Goal: Task Accomplishment & Management: Manage account settings

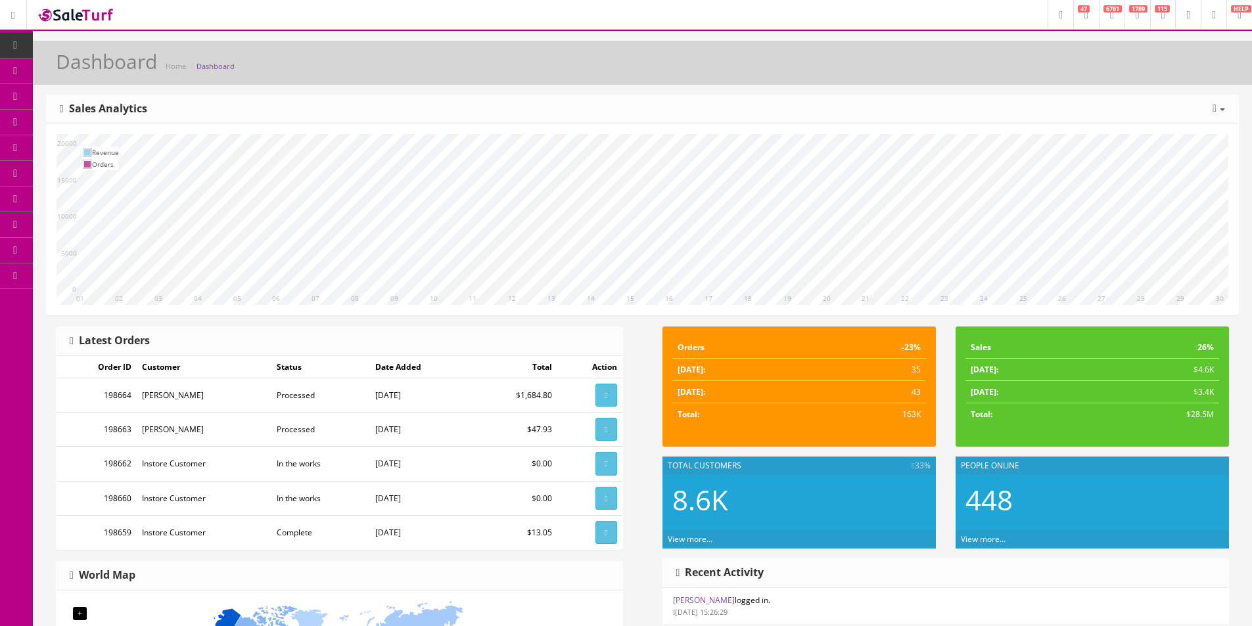
click at [69, 80] on link "Products" at bounding box center [102, 71] width 138 height 26
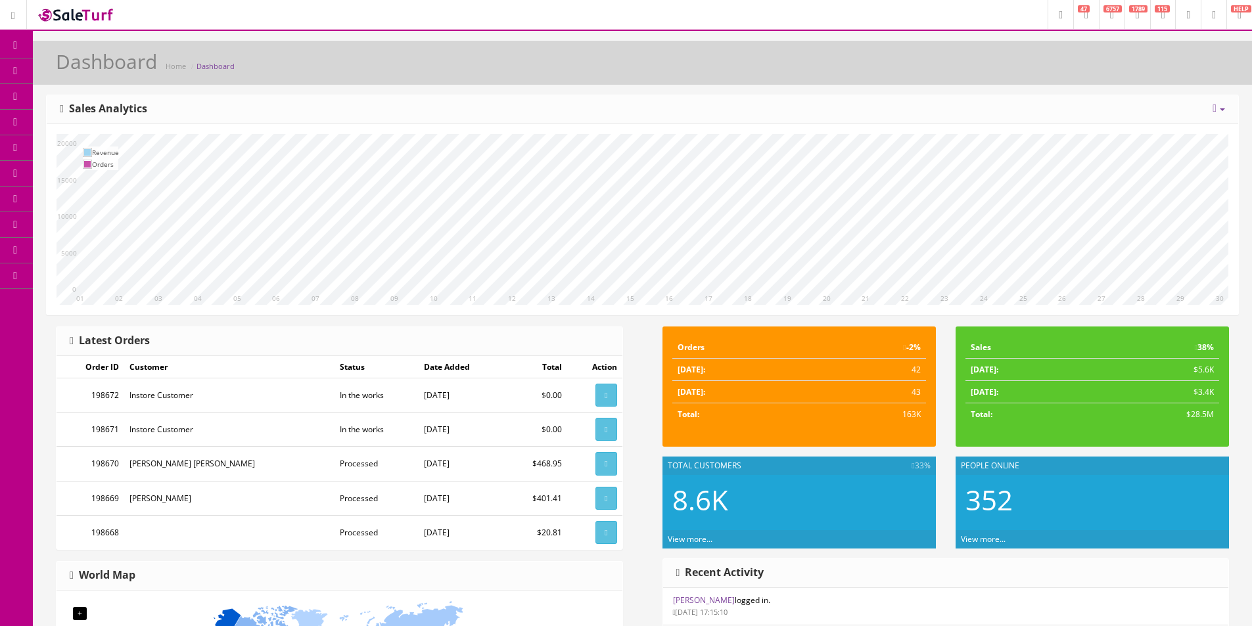
click at [102, 142] on link "Order List" at bounding box center [102, 148] width 138 height 26
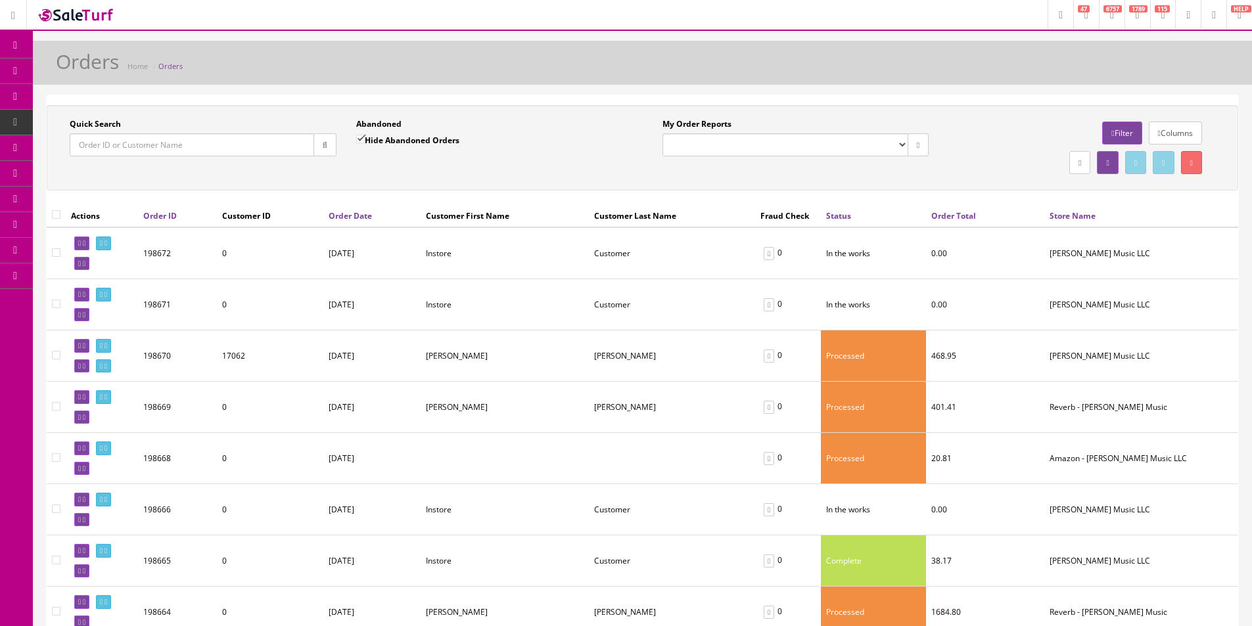
drag, startPoint x: 149, startPoint y: 150, endPoint x: 160, endPoint y: 150, distance: 10.5
click at [149, 150] on input "Quick Search" at bounding box center [192, 144] width 244 height 23
paste input "Darrell Weaver"
type input "Darrell Weaver"
click at [323, 147] on icon "button" at bounding box center [325, 145] width 5 height 8
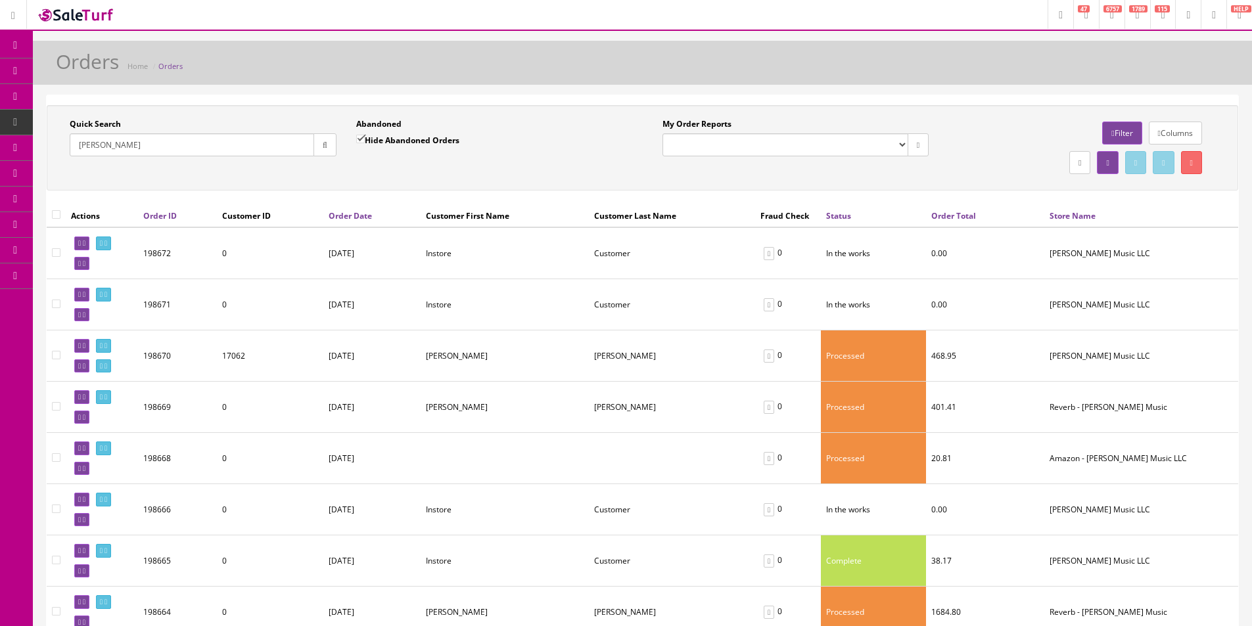
click at [315, 164] on div "Quick Search Darrell Weaver Date From" at bounding box center [203, 142] width 287 height 48
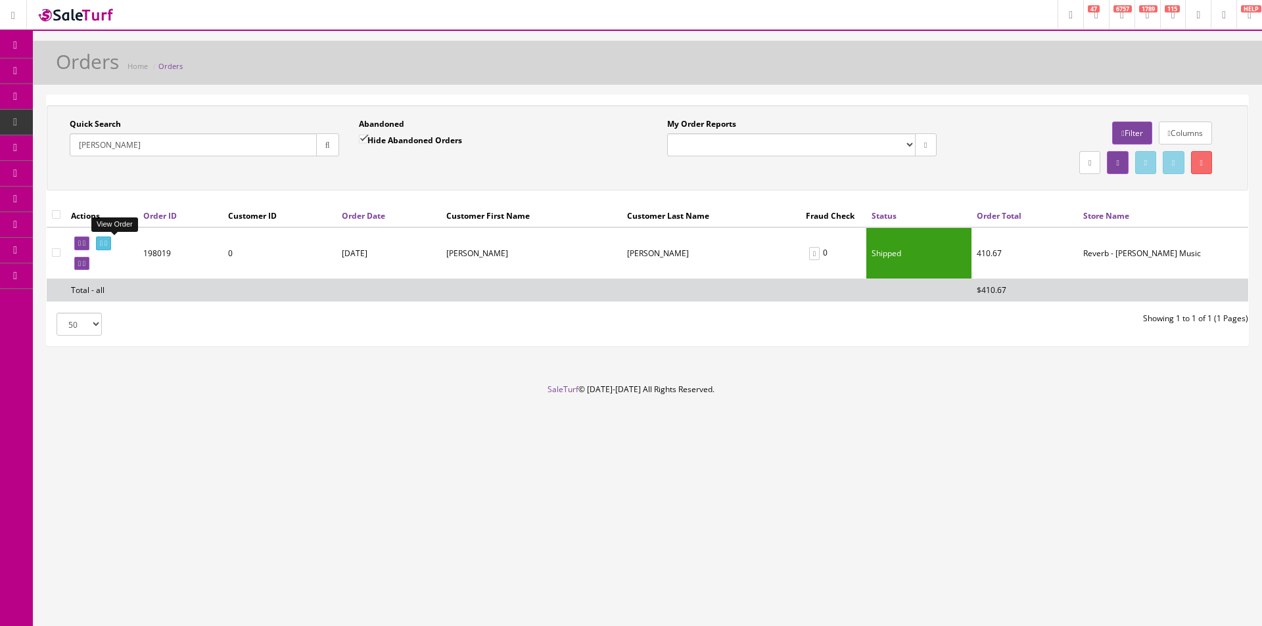
click at [107, 244] on icon at bounding box center [105, 243] width 3 height 7
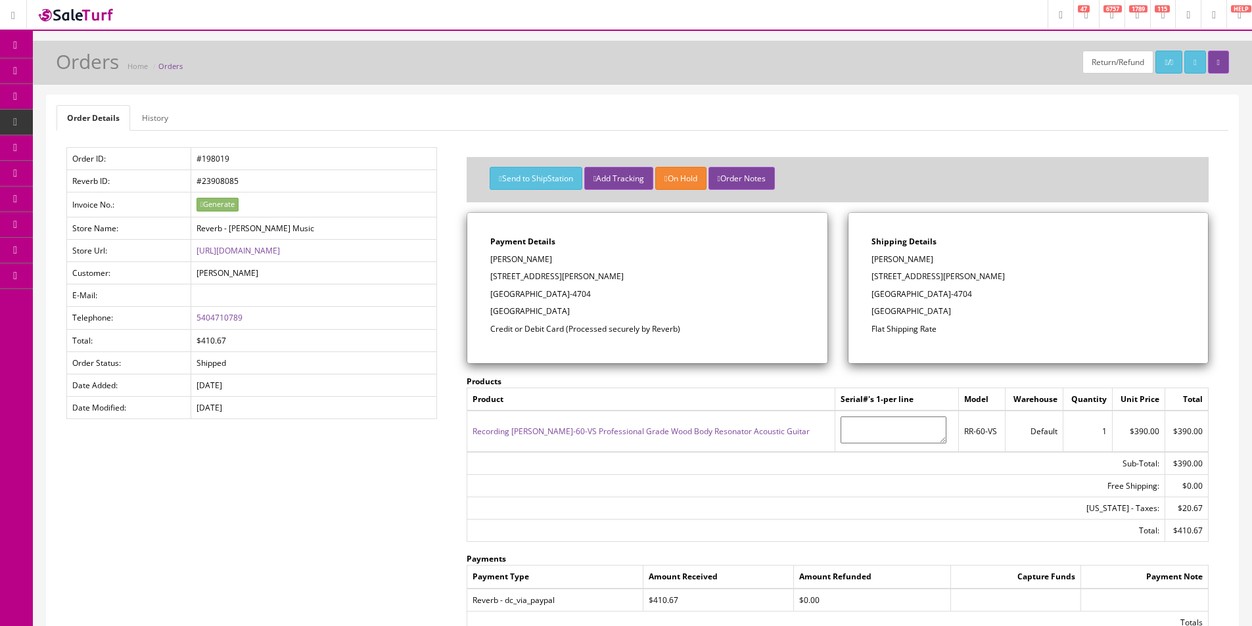
drag, startPoint x: 1172, startPoint y: 458, endPoint x: 1256, endPoint y: 434, distance: 87.4
click at [1172, 458] on td "$390.00" at bounding box center [1186, 463] width 43 height 23
click at [73, 74] on icon at bounding box center [69, 70] width 14 height 11
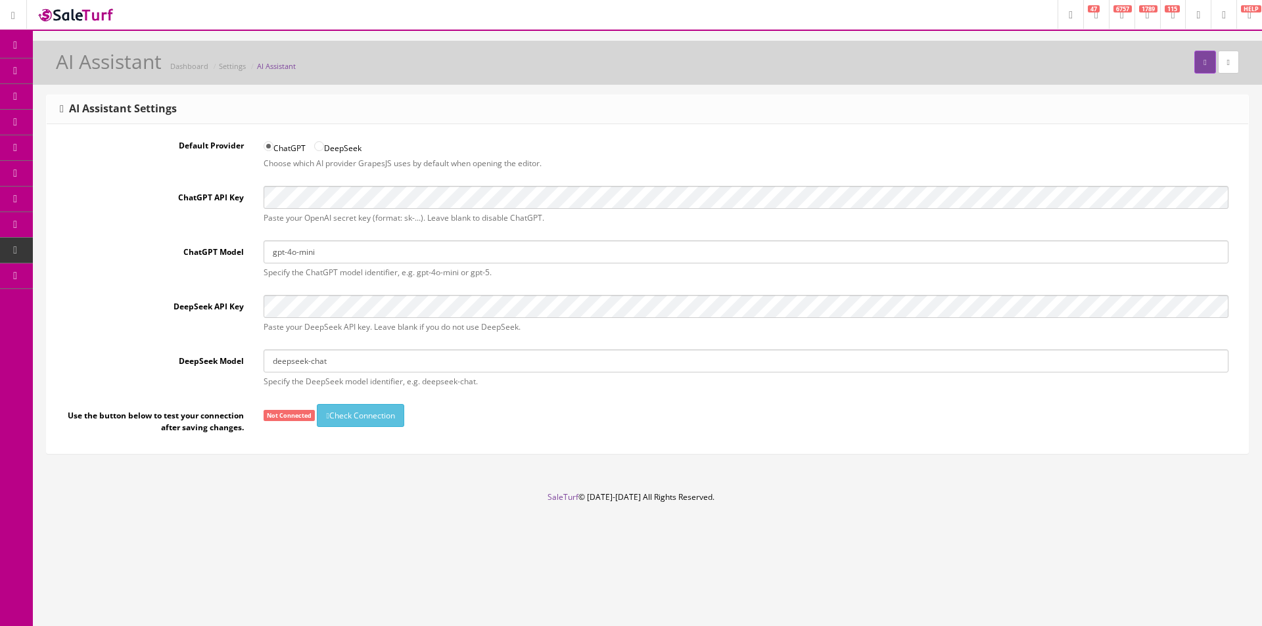
click at [84, 65] on link "Products" at bounding box center [102, 71] width 138 height 26
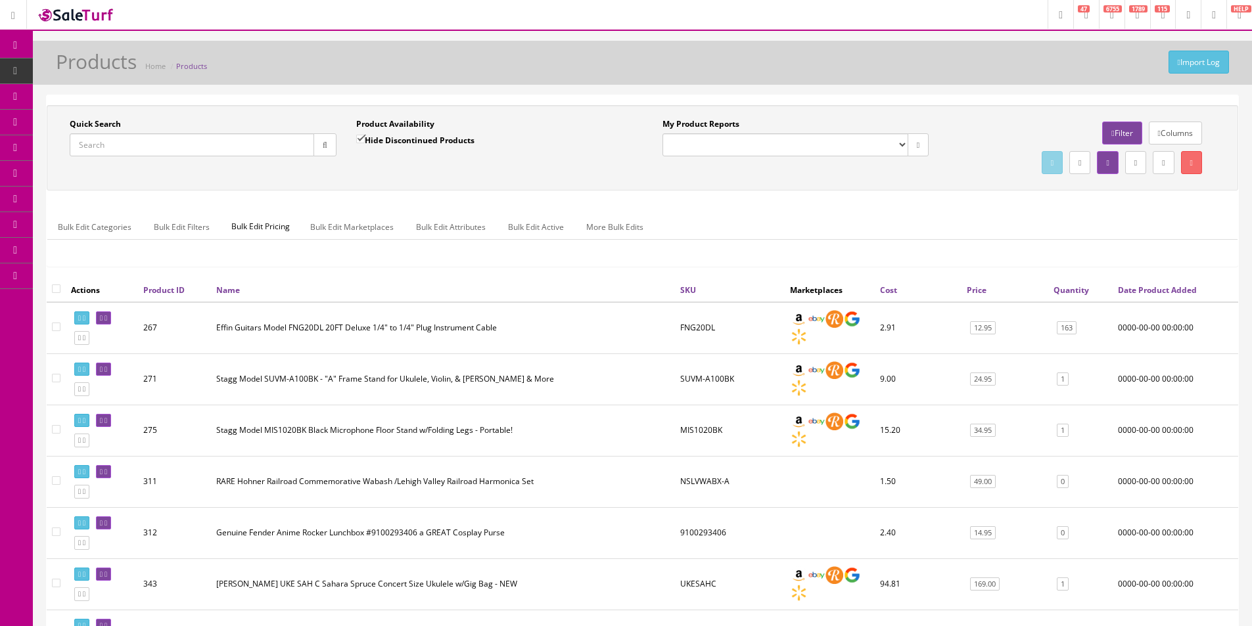
click at [265, 147] on input "Quick Search" at bounding box center [192, 144] width 244 height 23
paste input "210927246"
type input "210927246"
click at [327, 145] on button "button" at bounding box center [324, 144] width 23 height 23
click at [327, 168] on div "Quick Search 210927246 Date From Product Availability Hide Discontinued Product…" at bounding box center [642, 147] width 1185 height 59
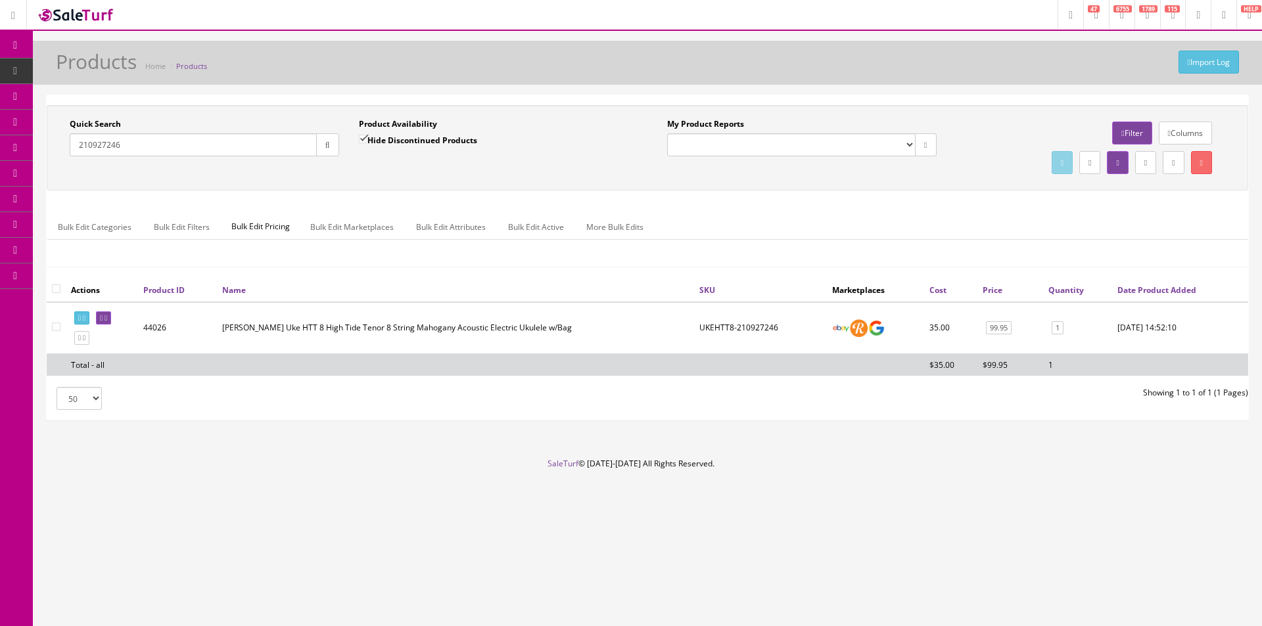
click at [57, 290] on input "checkbox" at bounding box center [56, 289] width 9 height 9
checkbox input "true"
checkbox input"] "true"
click at [530, 225] on link "Bulk Edit Active" at bounding box center [536, 227] width 77 height 26
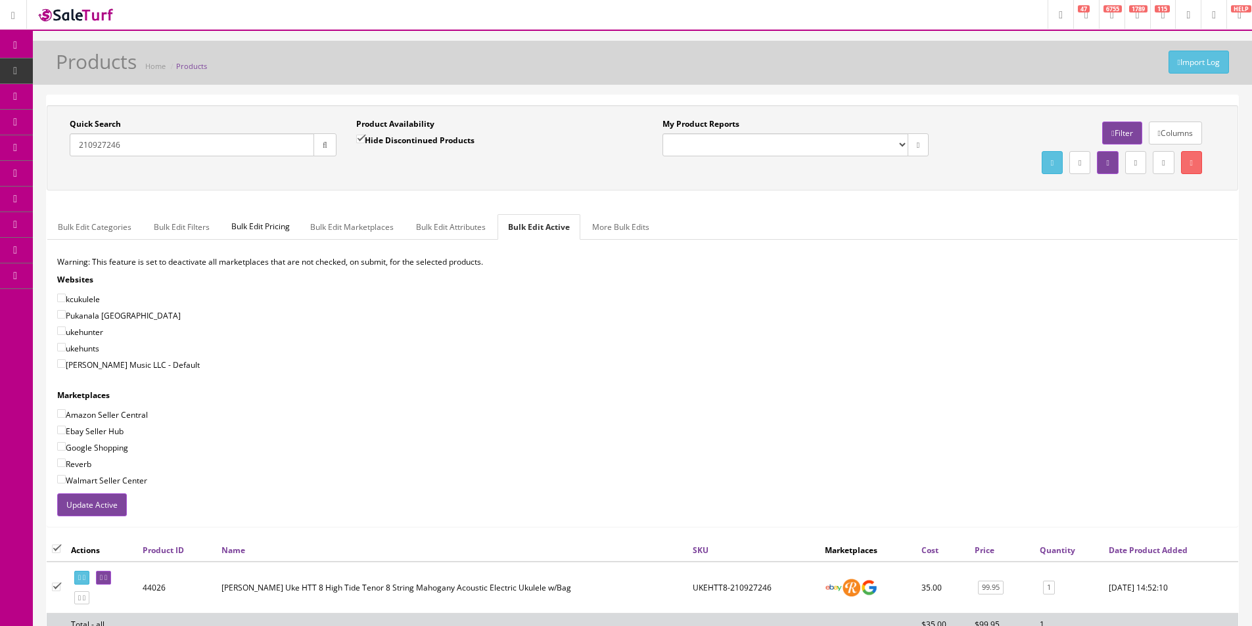
click at [127, 408] on label "Amazon Seller Central" at bounding box center [102, 414] width 91 height 13
click at [66, 409] on input"] "Amazon Seller Central" at bounding box center [61, 413] width 9 height 9
checkbox input"] "true"
click at [133, 370] on label "[PERSON_NAME] Music LLC - Default" at bounding box center [128, 364] width 143 height 13
click at [66, 368] on input"] "[PERSON_NAME] Music LLC - Default" at bounding box center [61, 363] width 9 height 9
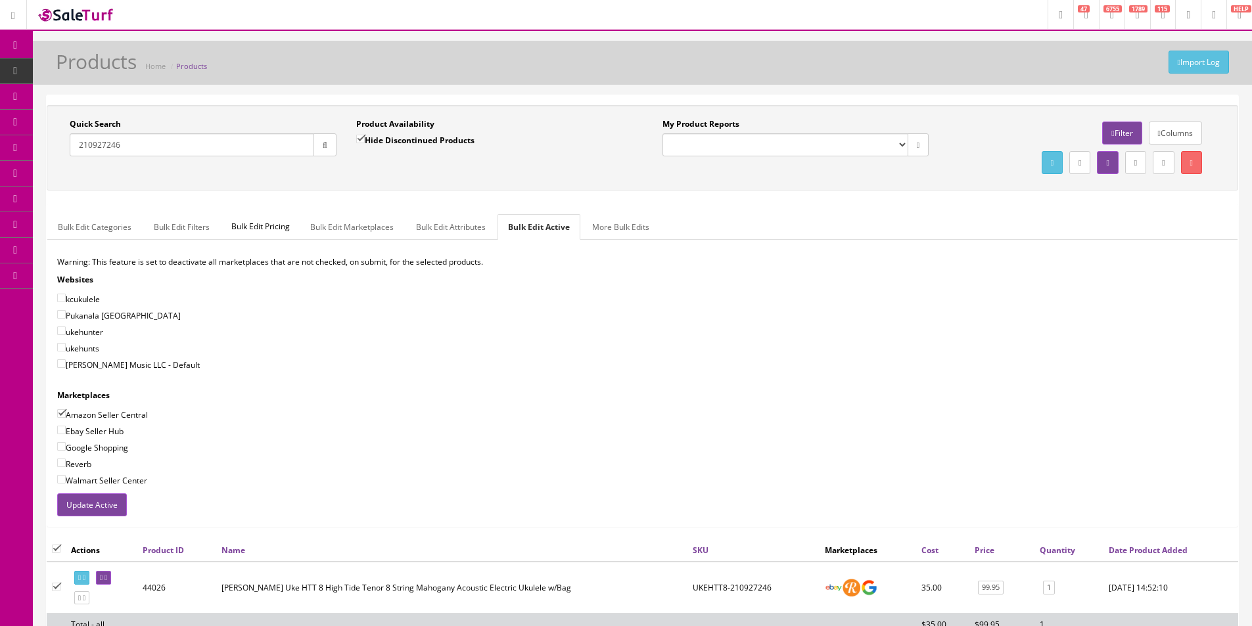
checkbox input"] "true"
click at [108, 426] on label "Ebay Seller Hub" at bounding box center [90, 431] width 66 height 13
click at [66, 426] on input"] "Ebay Seller Hub" at bounding box center [61, 430] width 9 height 9
checkbox input"] "true"
click at [104, 444] on label "Google Shopping" at bounding box center [92, 447] width 71 height 13
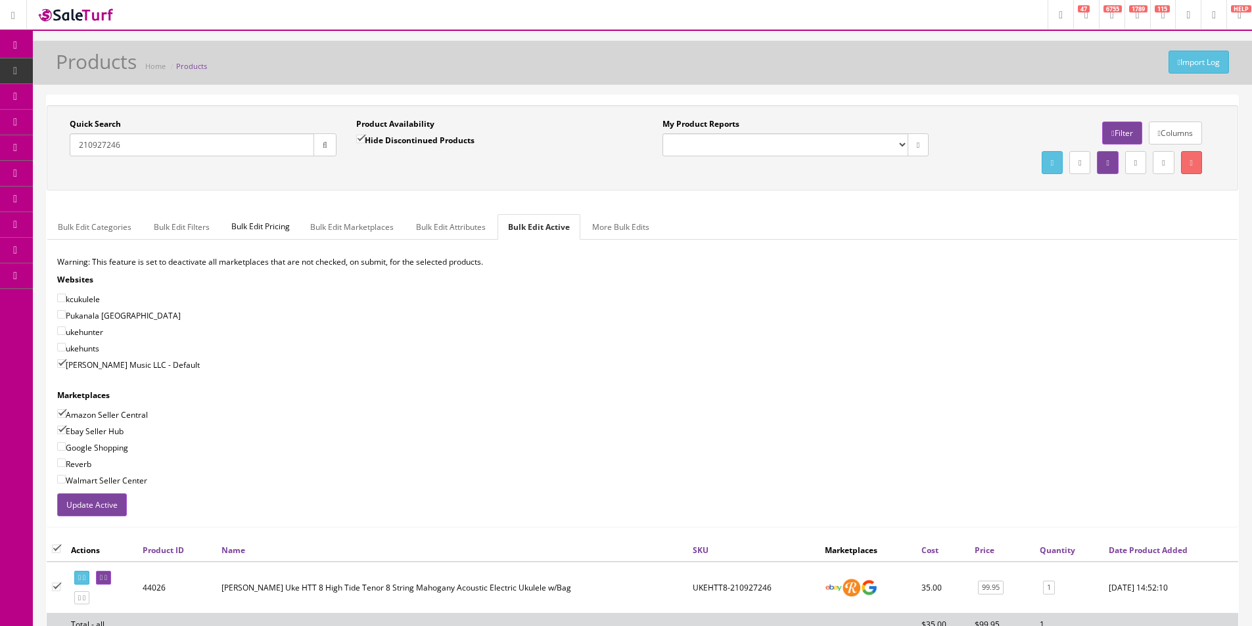
click at [66, 444] on input"] "Google Shopping" at bounding box center [61, 446] width 9 height 9
checkbox input"] "true"
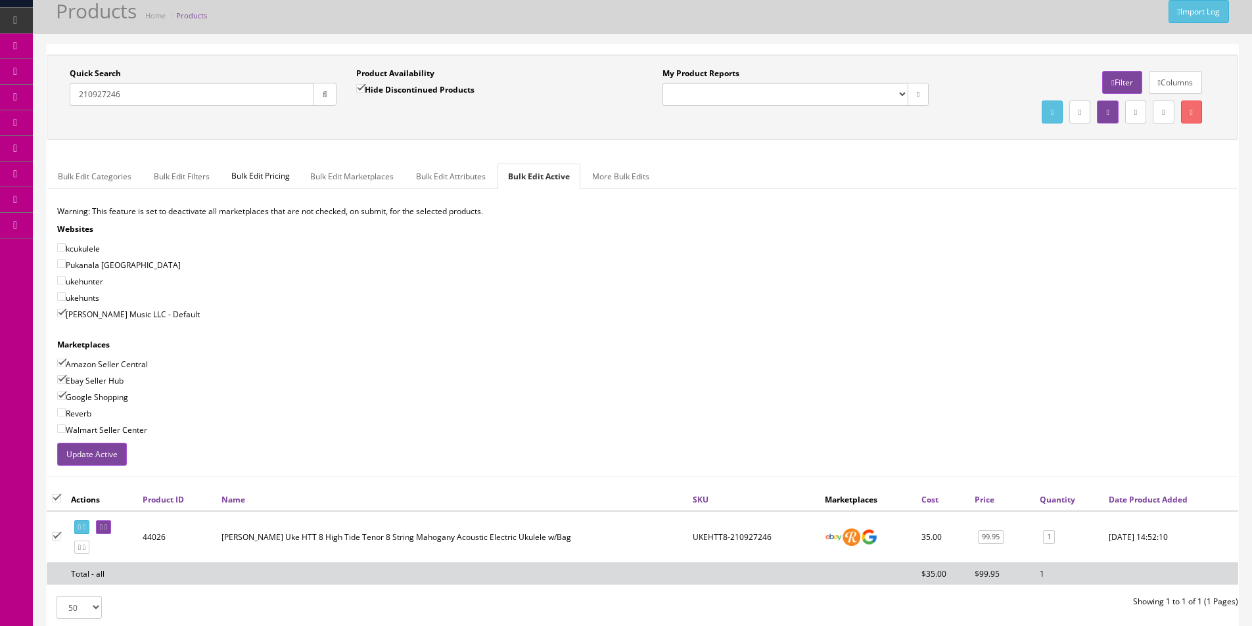
scroll to position [66, 0]
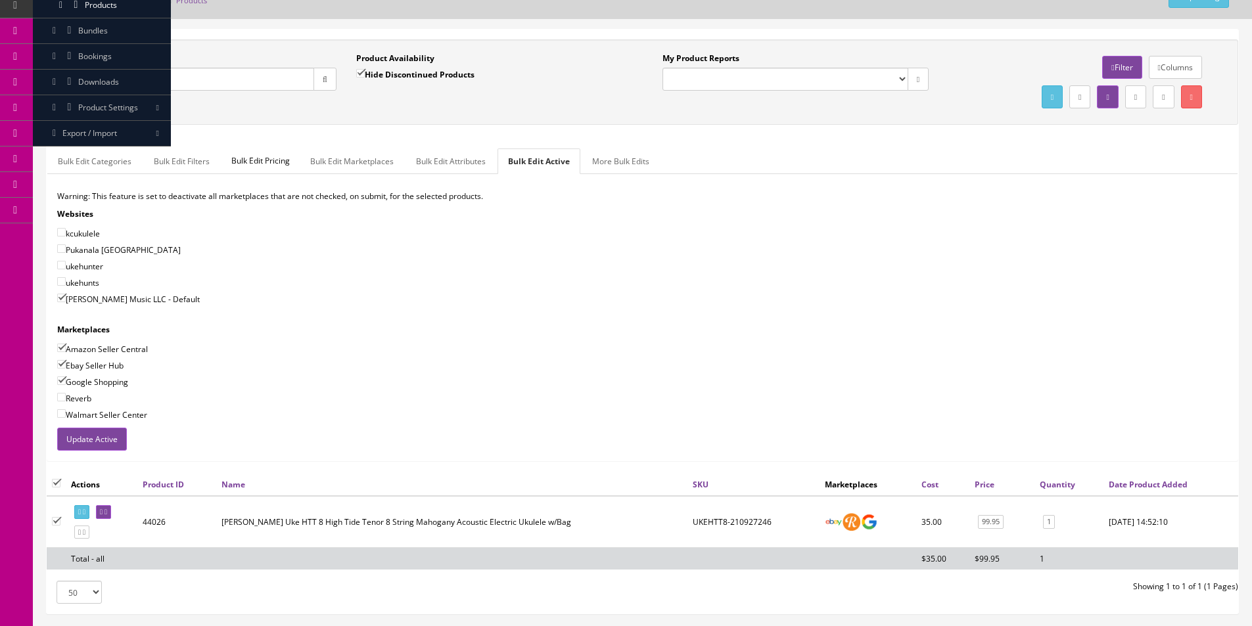
click at [83, 398] on label "Reverb" at bounding box center [74, 398] width 34 height 13
click at [66, 398] on input"] "Reverb" at bounding box center [61, 397] width 9 height 9
checkbox input"] "true"
click at [102, 348] on label "Amazon Seller Central" at bounding box center [102, 348] width 91 height 13
click at [66, 348] on input"] "Amazon Seller Central" at bounding box center [61, 348] width 9 height 9
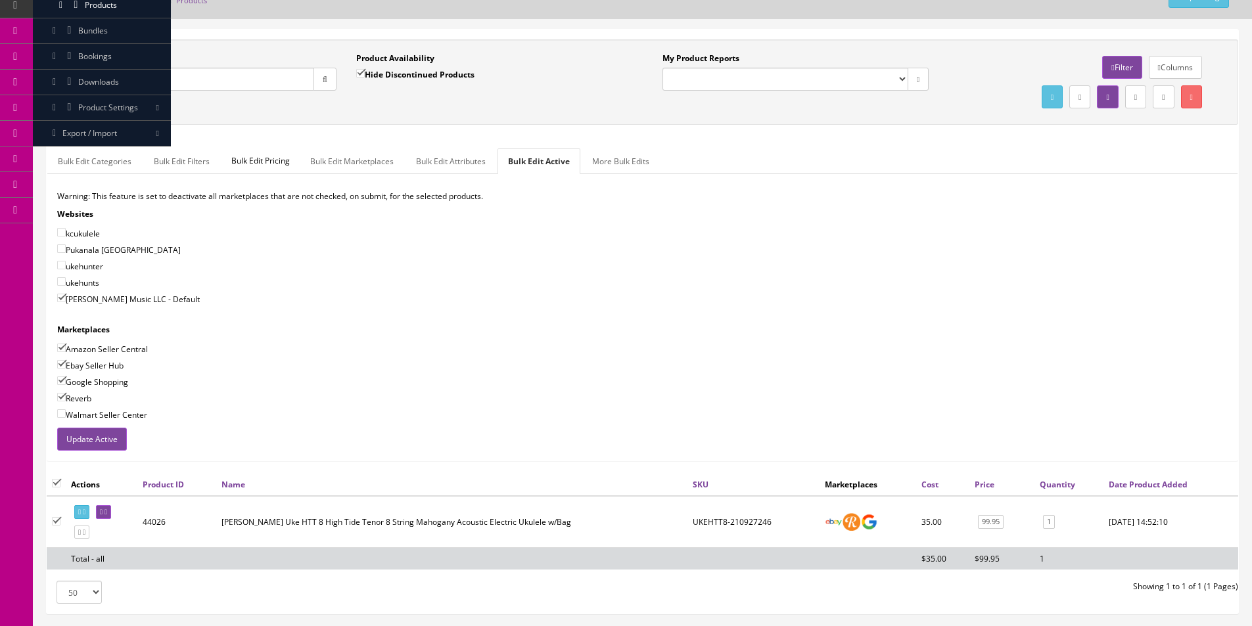
checkbox input"] "false"
click at [708, 352] on div "Amazon Seller Central" at bounding box center [642, 348] width 1170 height 13
click at [105, 434] on button "Update Active" at bounding box center [92, 439] width 70 height 23
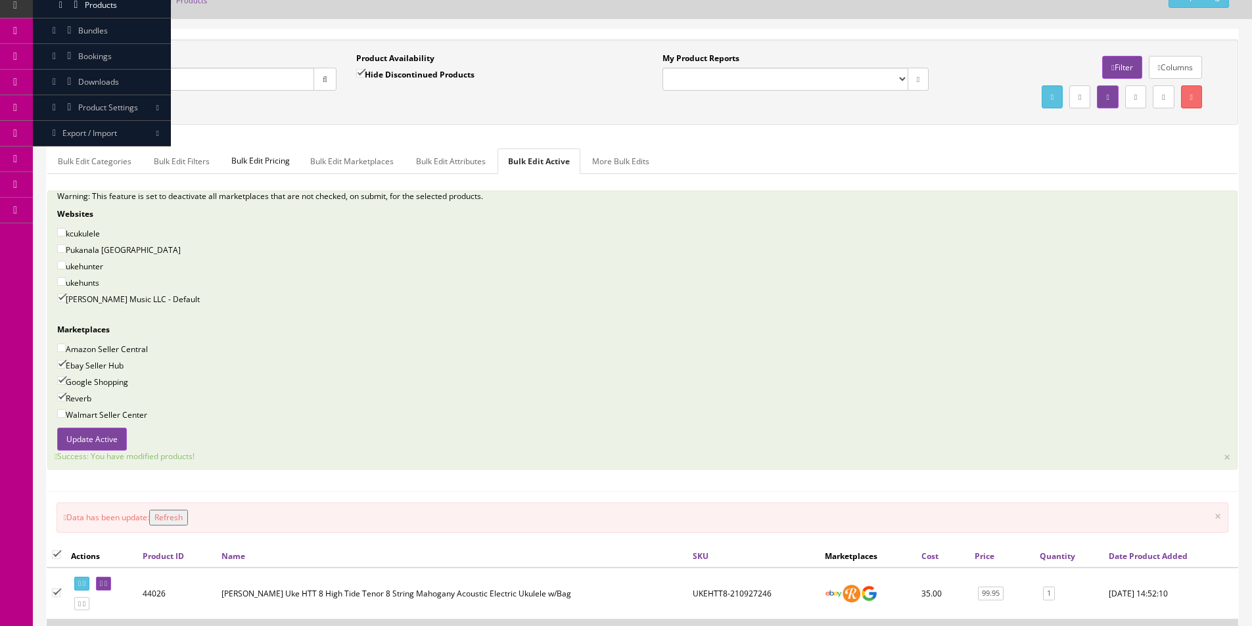
click at [875, 139] on div "Bulk Edit Categories Bulk Edit Filters Bulk Edit Pricing Bulk Edit Marketplaces…" at bounding box center [642, 315] width 1190 height 352
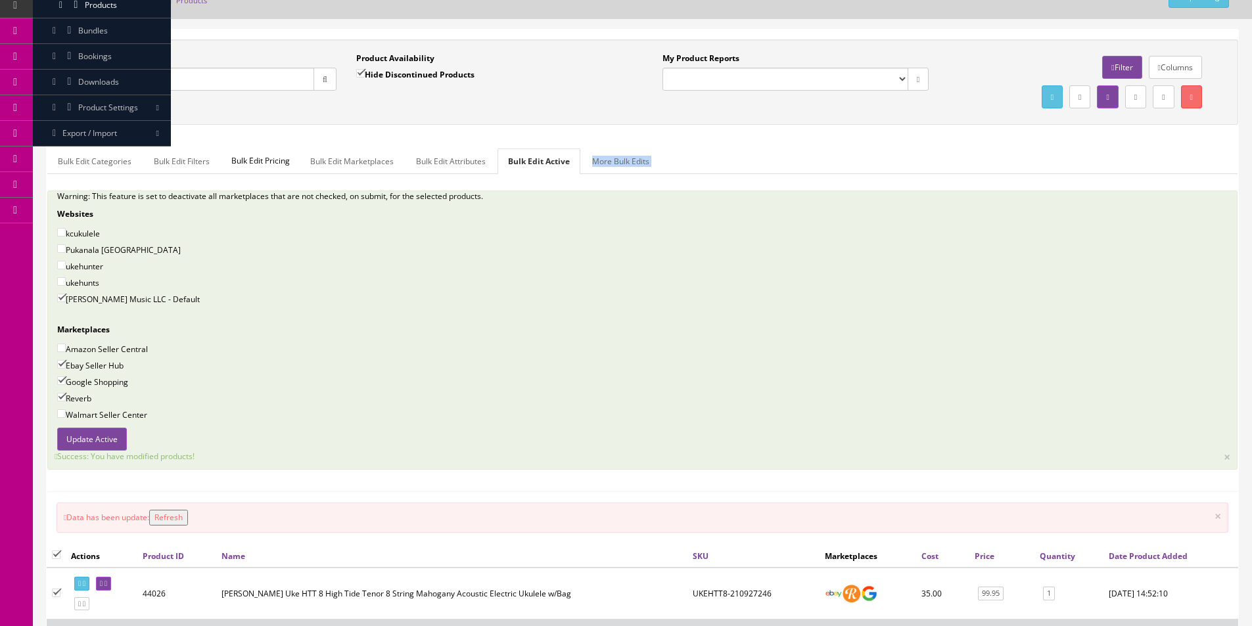
click at [875, 139] on div "Bulk Edit Categories Bulk Edit Filters Bulk Edit Pricing Bulk Edit Marketplaces…" at bounding box center [642, 315] width 1190 height 352
drag, startPoint x: 875, startPoint y: 139, endPoint x: 960, endPoint y: 10, distance: 154.8
click at [888, 133] on div "Quick Search 210927246 Date From Product Availability Hide Discontinued Product…" at bounding box center [643, 270] width 1192 height 463
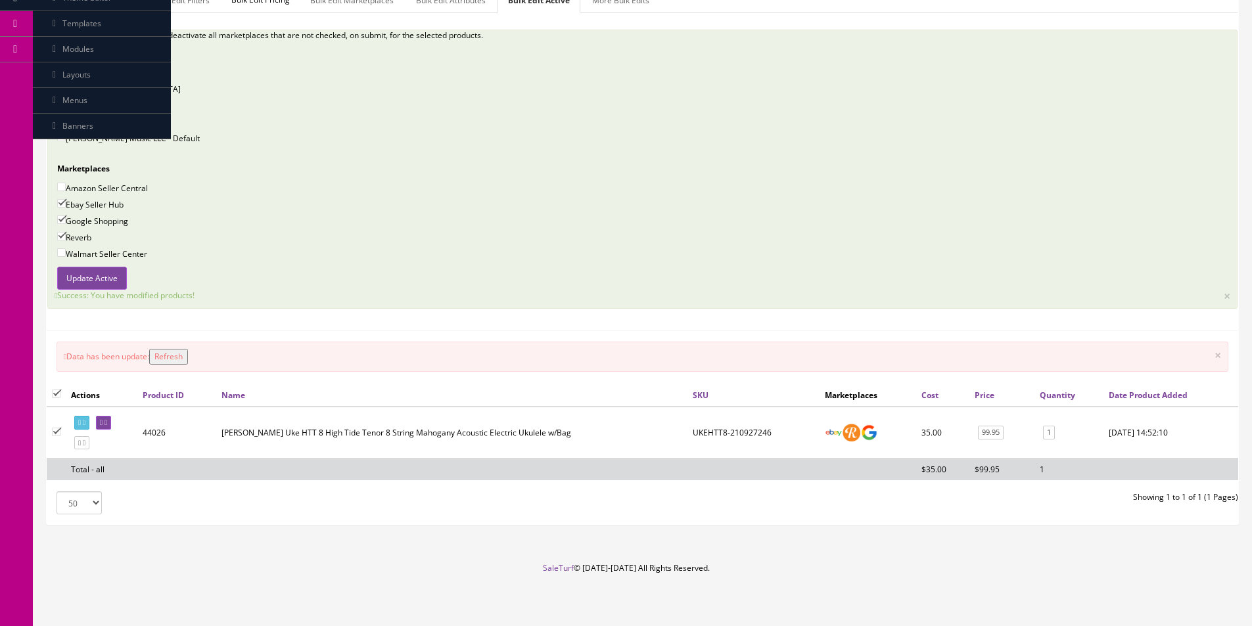
scroll to position [229, 0]
click at [1123, 110] on div "Warning: This feature is set to deactivate all marketplaces that are not checke…" at bounding box center [642, 146] width 1190 height 237
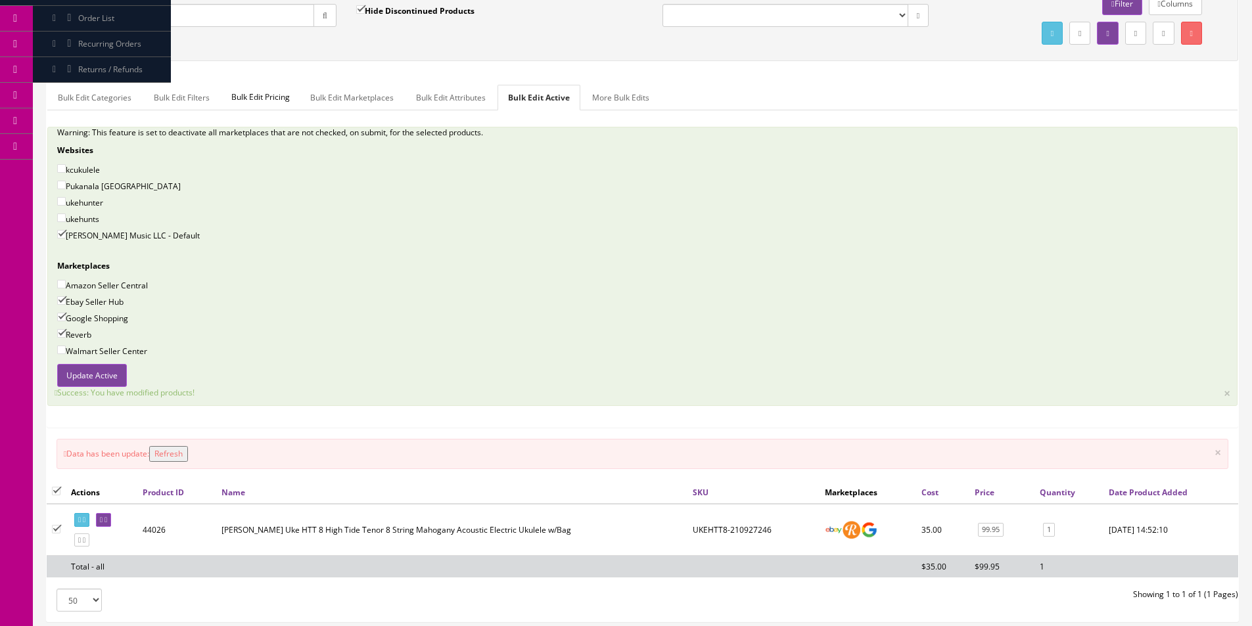
scroll to position [32, 0]
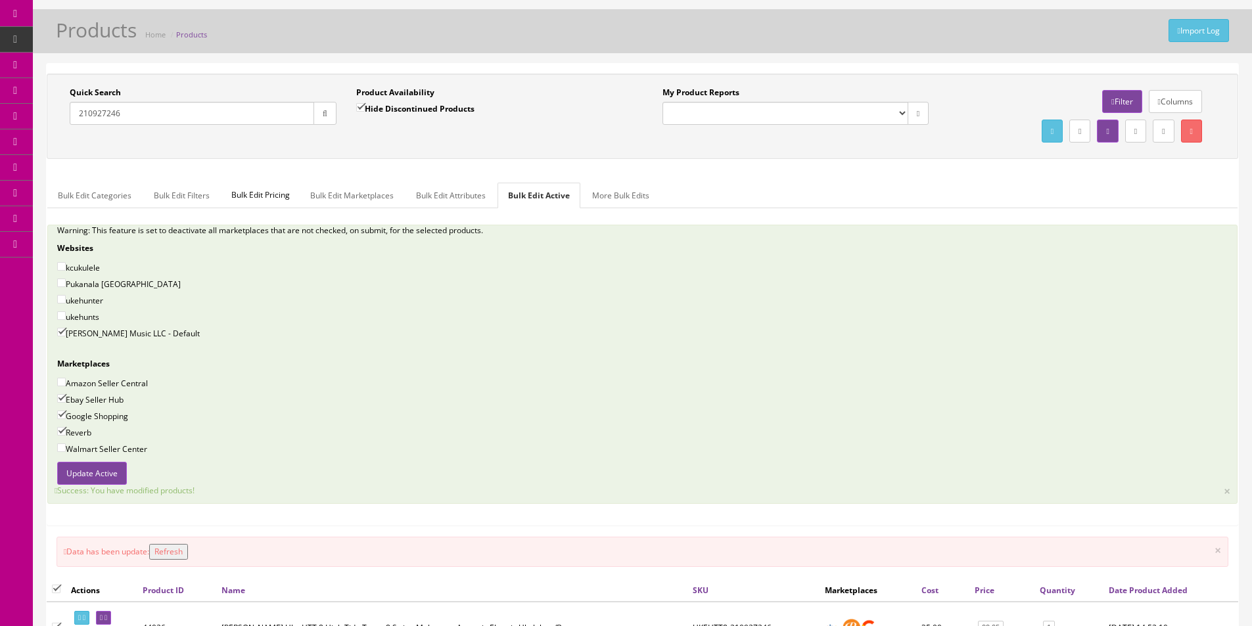
click at [190, 119] on input "210927246" at bounding box center [192, 113] width 244 height 23
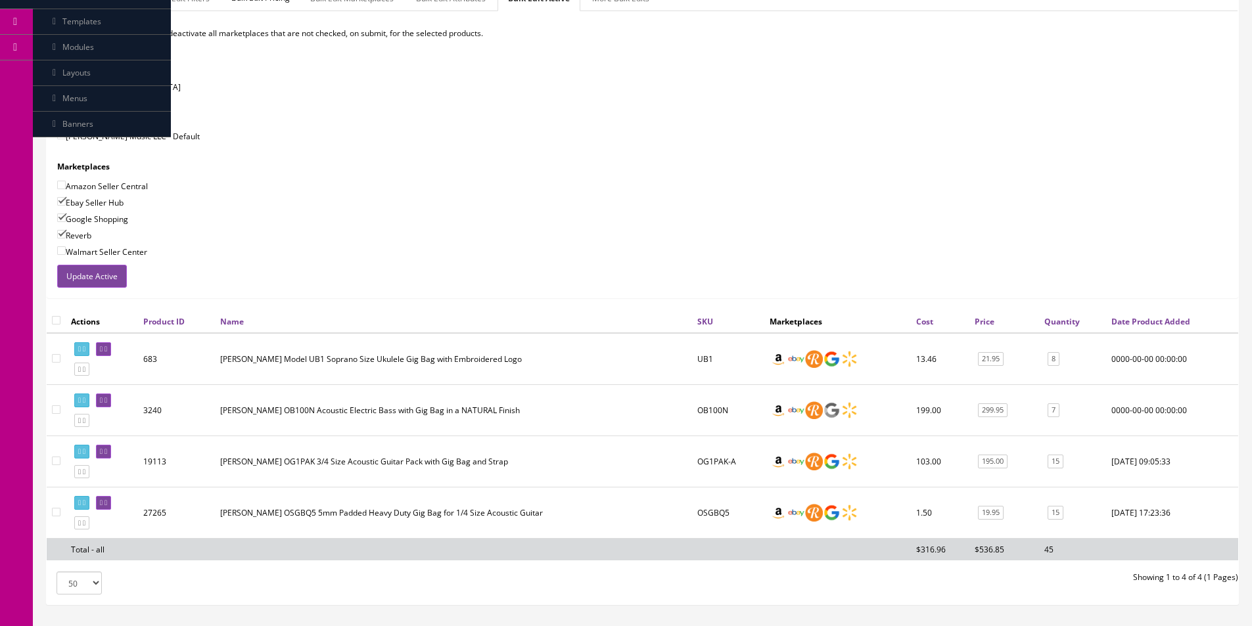
scroll to position [0, 0]
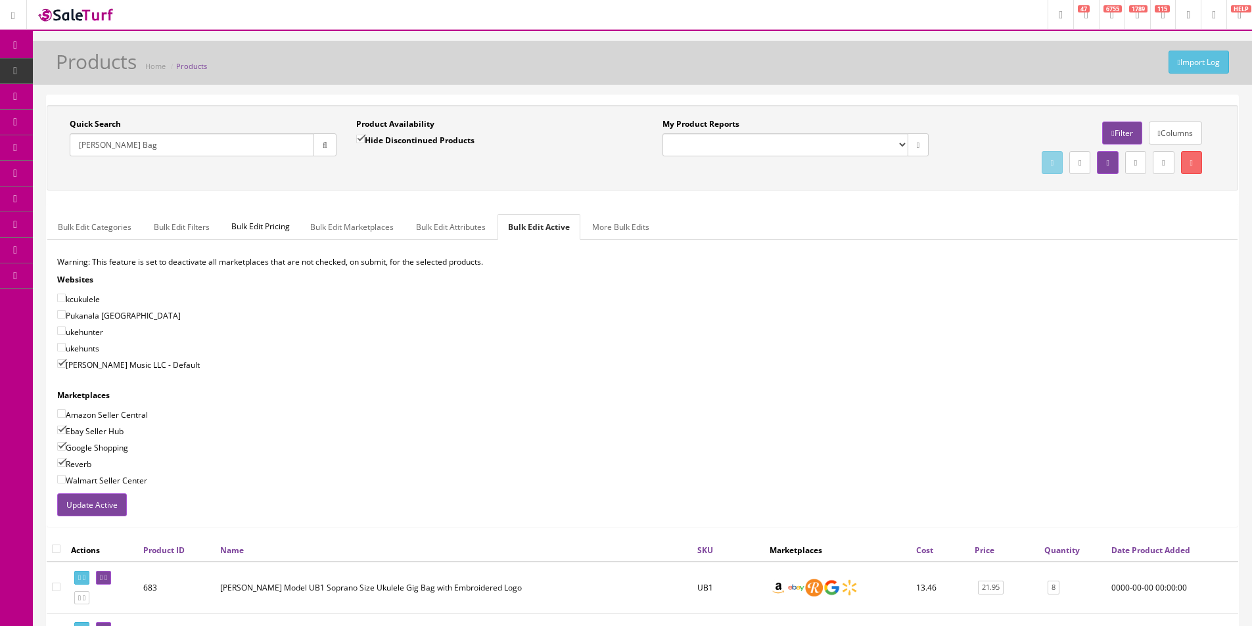
click at [174, 139] on input "Oscar Schmidt Bag" at bounding box center [192, 144] width 244 height 23
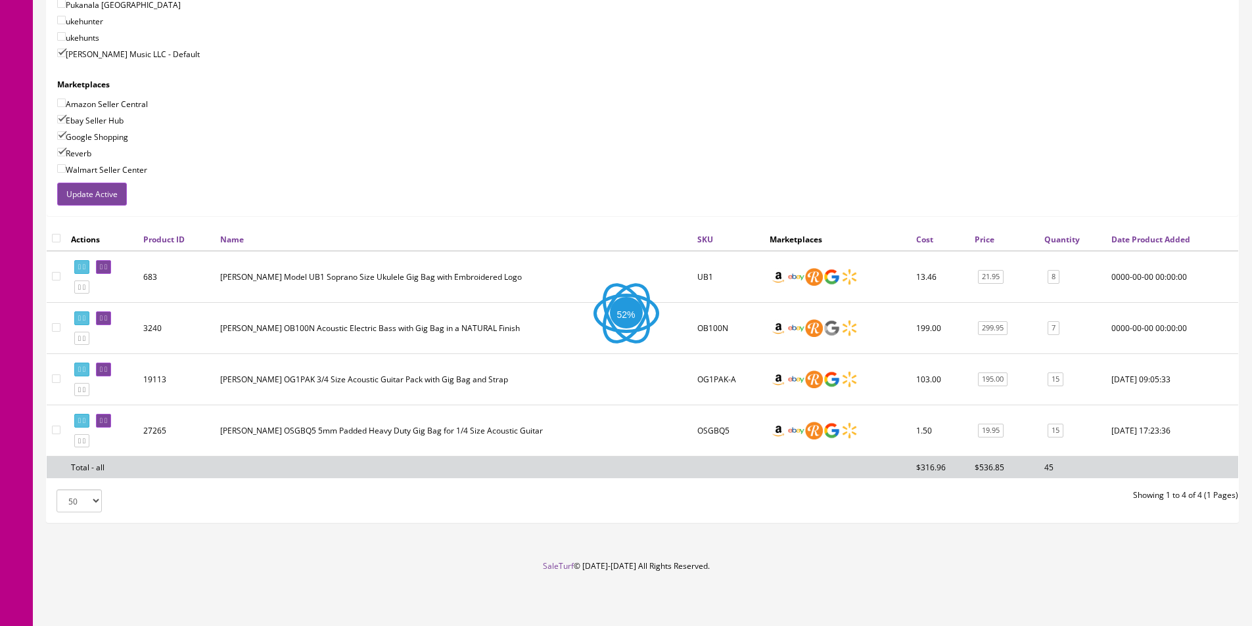
scroll to position [106, 0]
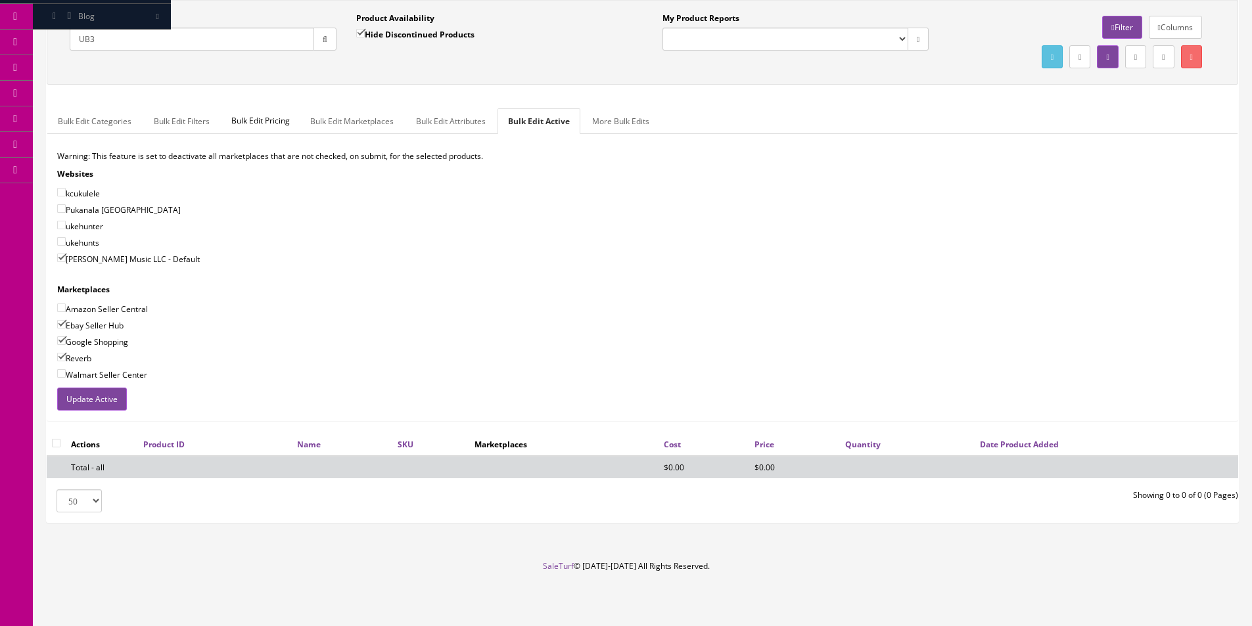
click at [184, 34] on input "UB3" at bounding box center [192, 39] width 244 height 23
click at [184, 35] on input "UB3" at bounding box center [192, 39] width 244 height 23
click at [184, 36] on input "UB3" at bounding box center [192, 39] width 244 height 23
paste input "DAPDCBRDNS"
drag, startPoint x: 321, startPoint y: 39, endPoint x: 321, endPoint y: 55, distance: 15.8
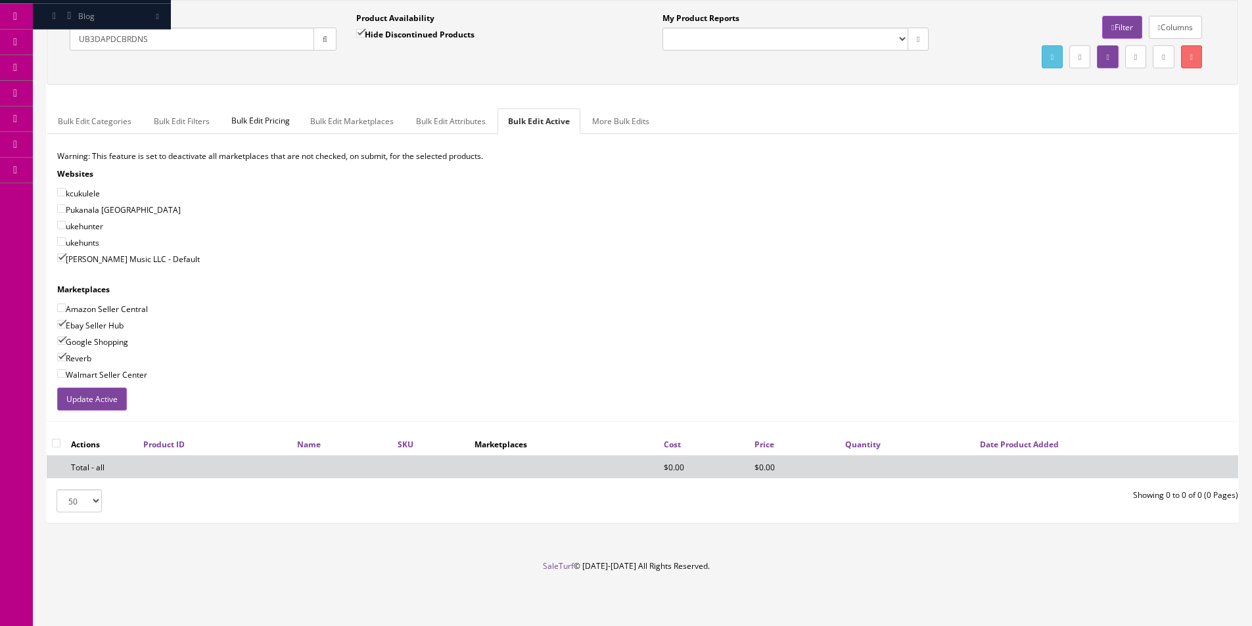
click at [323, 39] on icon "button" at bounding box center [325, 39] width 5 height 8
drag, startPoint x: 92, startPoint y: 39, endPoint x: 71, endPoint y: 39, distance: 21.0
click at [72, 39] on input "UB3DAPDCBRDNS" at bounding box center [192, 39] width 244 height 23
type input "DAPDCBRDNS"
click at [323, 41] on icon "button" at bounding box center [325, 39] width 5 height 8
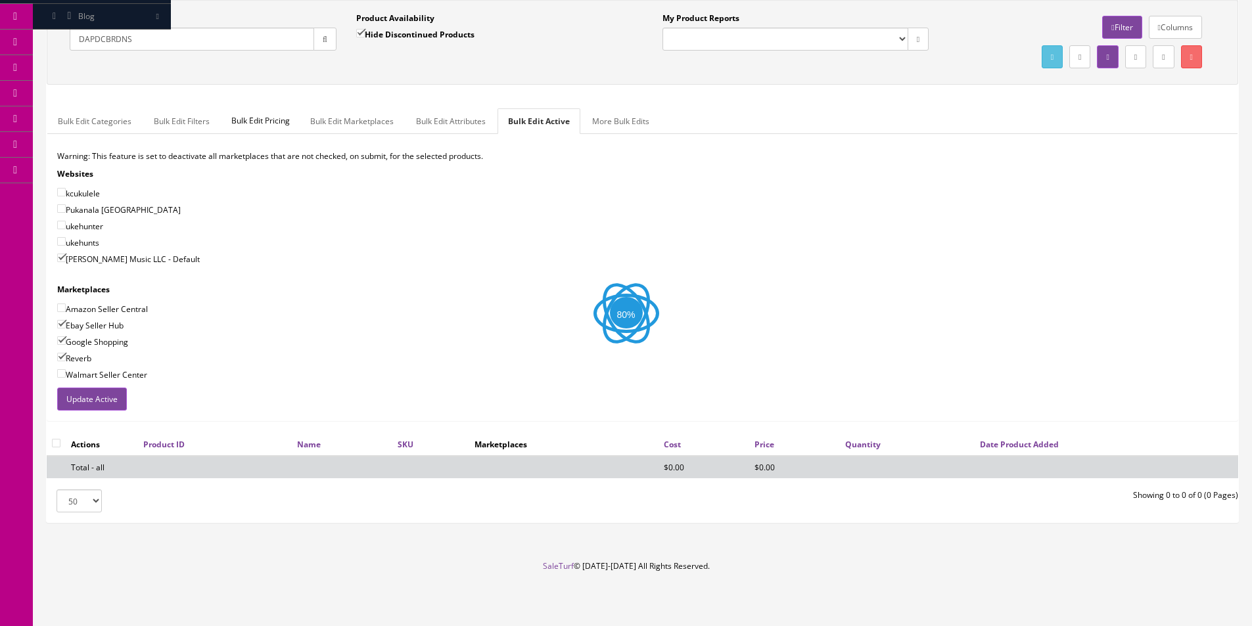
click at [507, 60] on div "Product Availability Hide Discontinued Products Date To" at bounding box center [489, 36] width 287 height 48
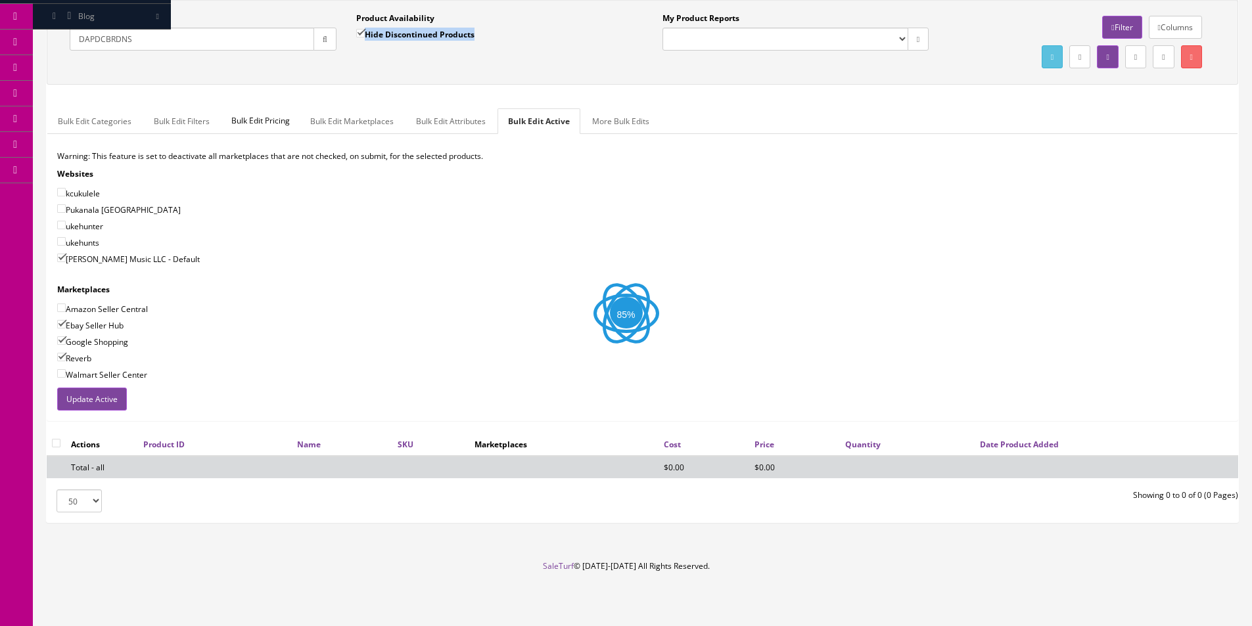
click at [507, 60] on div "Product Availability Hide Discontinued Products Date To" at bounding box center [489, 36] width 287 height 48
click at [507, 60] on div "Quick Search DAPDCBRDNS Date From Product Availability Hide Discontinued Produc…" at bounding box center [346, 36] width 593 height 48
click at [469, 39] on label "Hide Discontinued Products" at bounding box center [415, 34] width 118 height 13
click at [365, 37] on input "Hide Discontinued Products" at bounding box center [360, 33] width 9 height 9
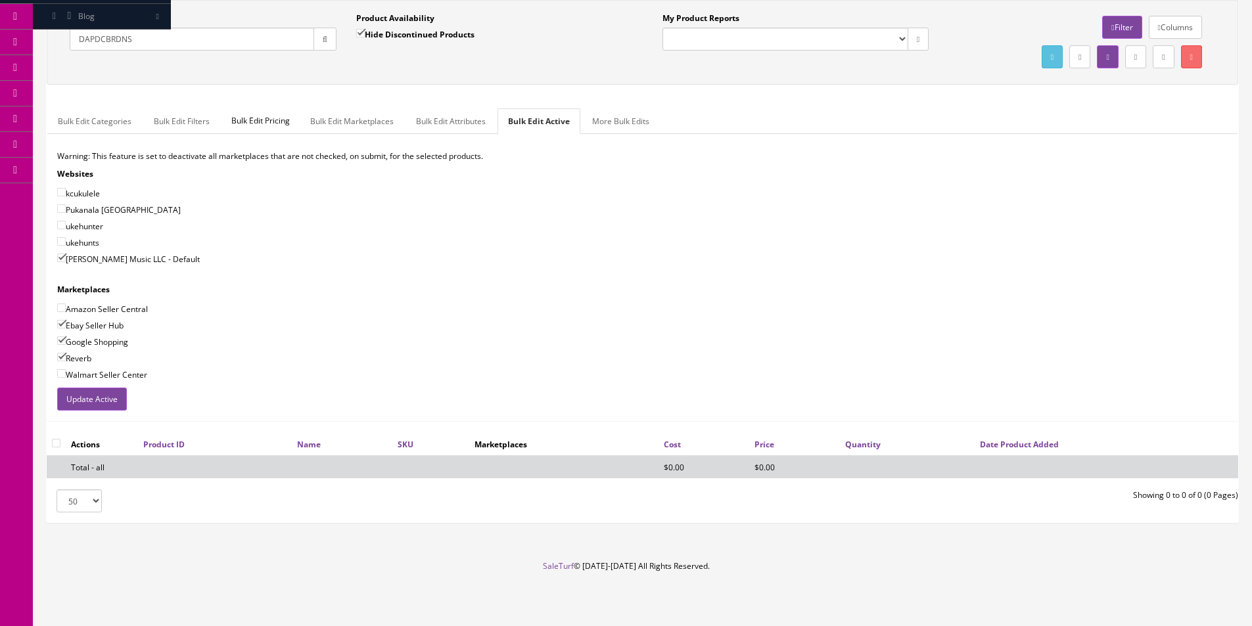
checkbox input "false"
click at [555, 68] on div "Quick Search DAPDCBRDNS Date From Product Availability Hide Discontinued Produc…" at bounding box center [642, 41] width 1185 height 59
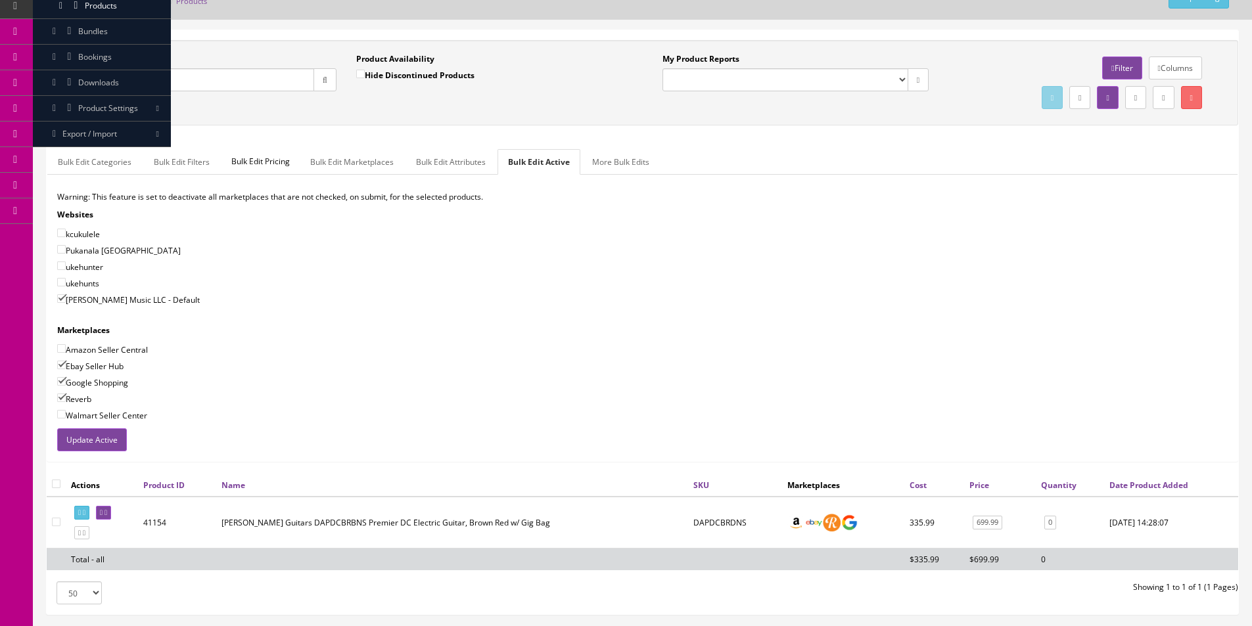
scroll to position [0, 0]
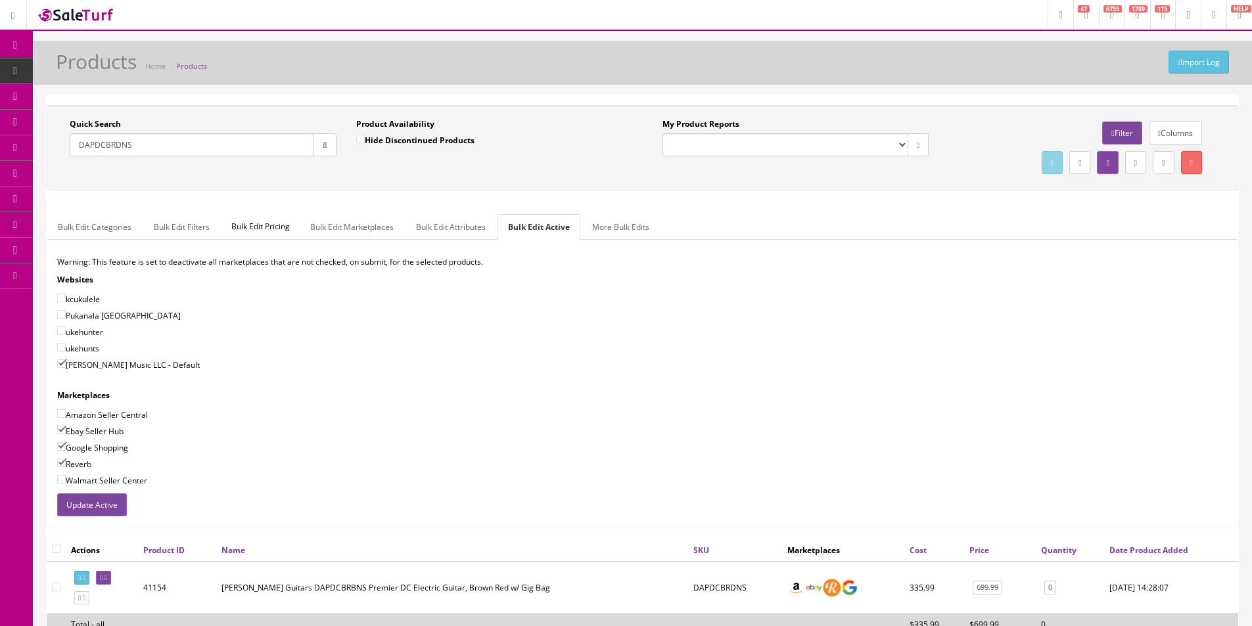
click at [12, 37] on link "Dashboard" at bounding box center [16, 46] width 33 height 26
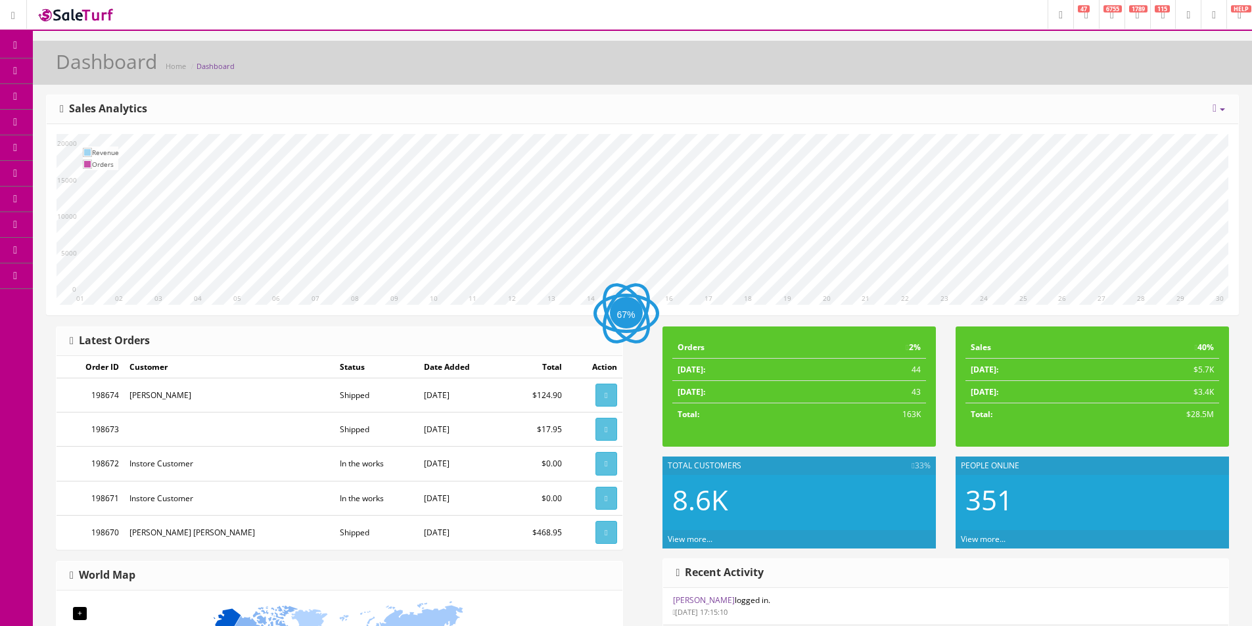
click at [62, 72] on link "Products" at bounding box center [102, 71] width 138 height 26
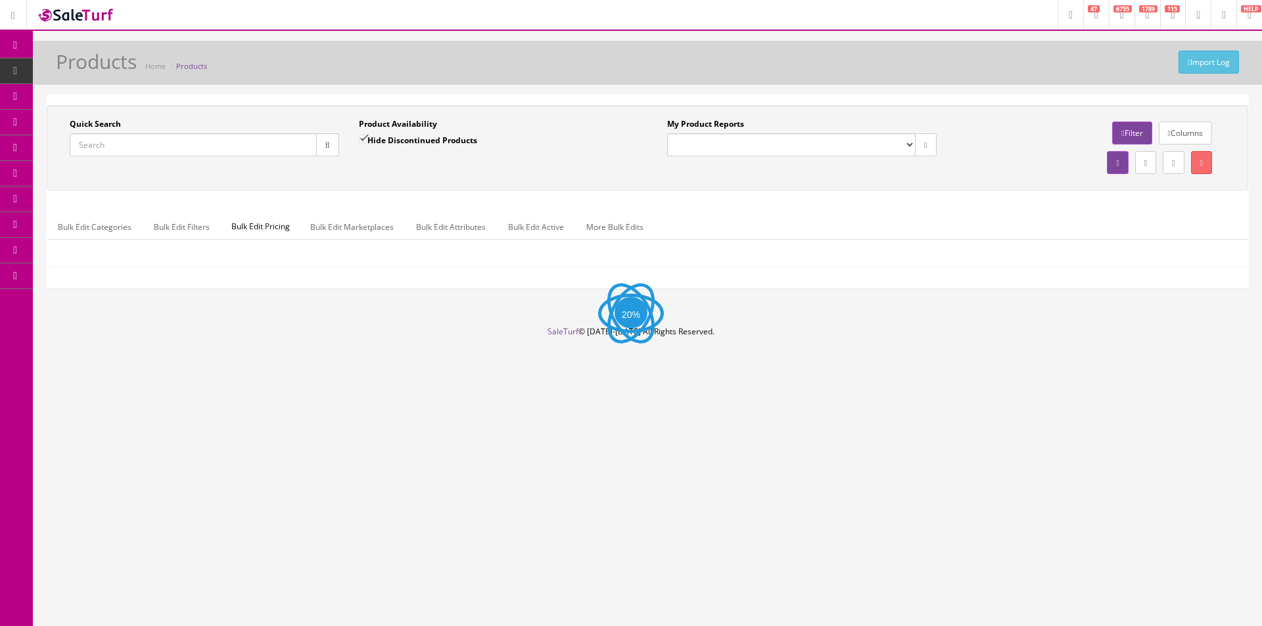
click at [187, 149] on input "Quick Search" at bounding box center [193, 144] width 247 height 23
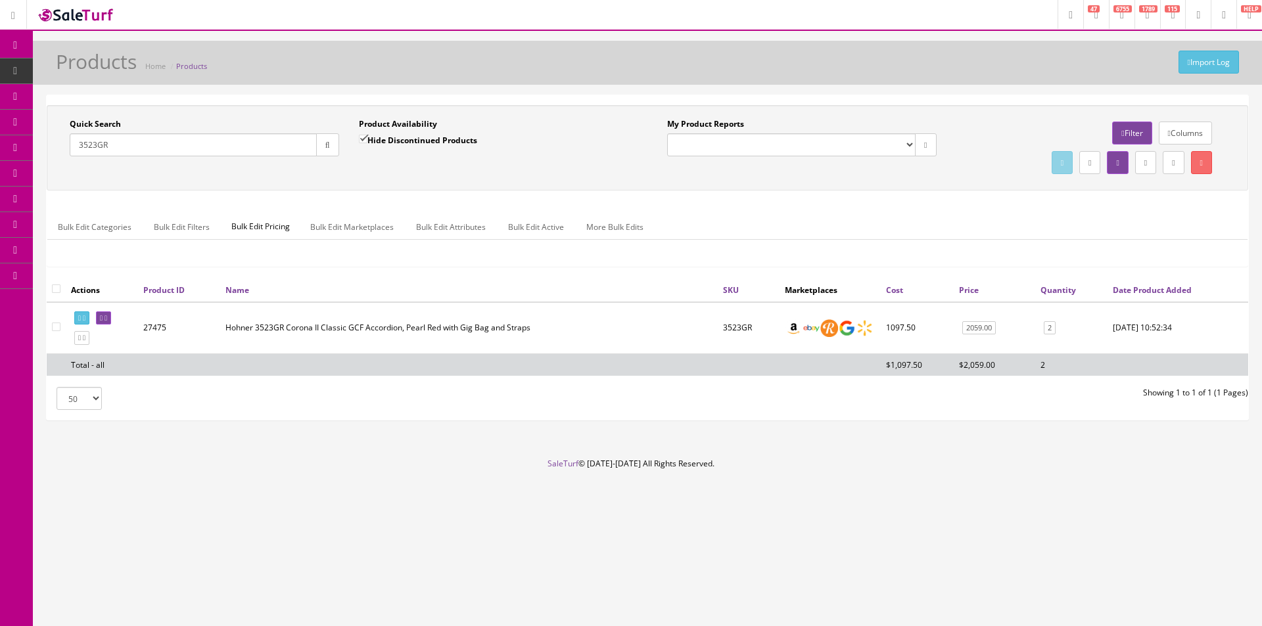
click at [246, 149] on input "3523GR" at bounding box center [193, 144] width 247 height 23
click at [856, 253] on div "Bulk Edit Categories Bulk Edit Filters Bulk Edit Pricing Bulk Edit Marketplaces…" at bounding box center [647, 235] width 1200 height 42
click at [269, 150] on input "3523" at bounding box center [193, 144] width 247 height 23
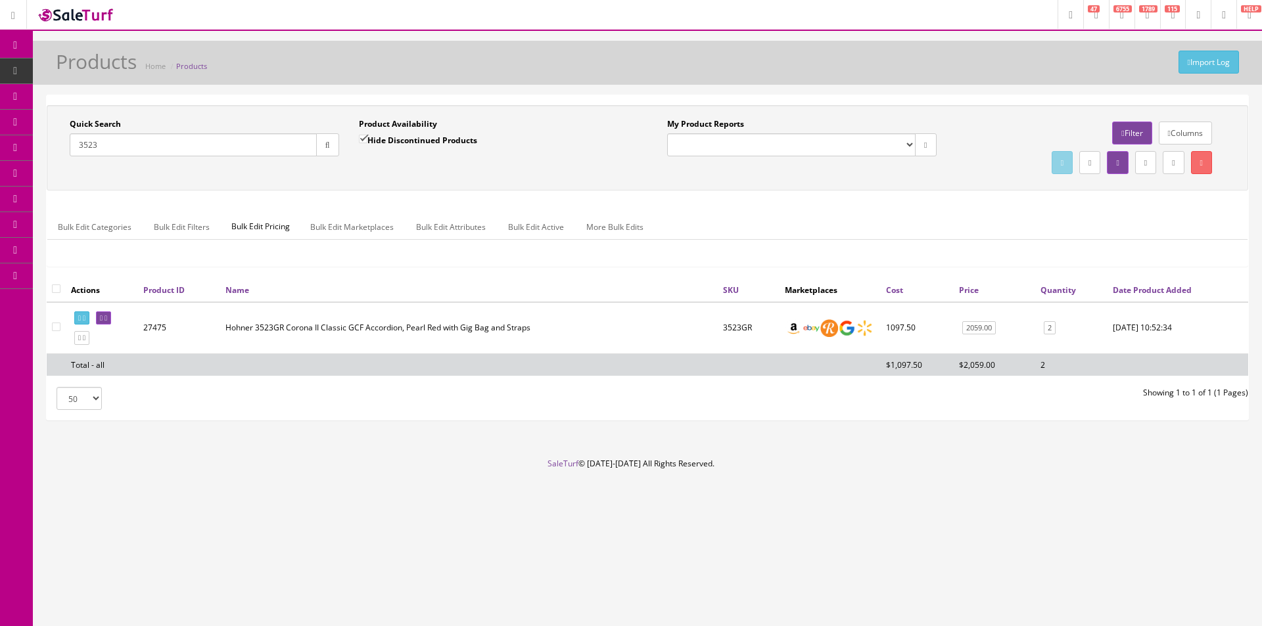
paste input "ARCN50CEEUMY-2023stock"
type input "ARCN50CEEUMY-2023stock"
click at [327, 149] on button "button" at bounding box center [327, 144] width 23 height 23
click at [347, 169] on div "Quick Search ARCN50CEEUMY-2023stock Date From Product Availability Hide Discont…" at bounding box center [647, 147] width 1195 height 59
drag, startPoint x: 366, startPoint y: 142, endPoint x: 352, endPoint y: 143, distance: 14.5
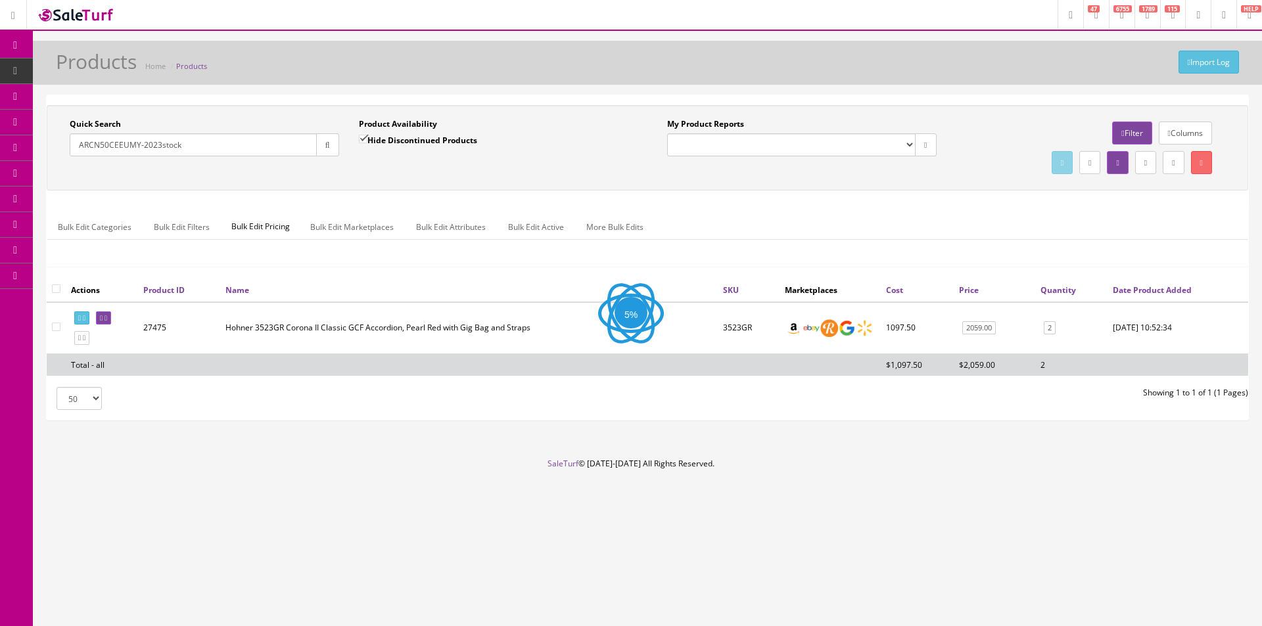
click at [365, 142] on input "Hide Discontinued Products" at bounding box center [363, 139] width 9 height 9
checkbox input "false"
click at [335, 147] on button "button" at bounding box center [327, 144] width 23 height 23
click at [349, 158] on div "Product Availability Hide Discontinued Products Date To" at bounding box center [493, 142] width 289 height 48
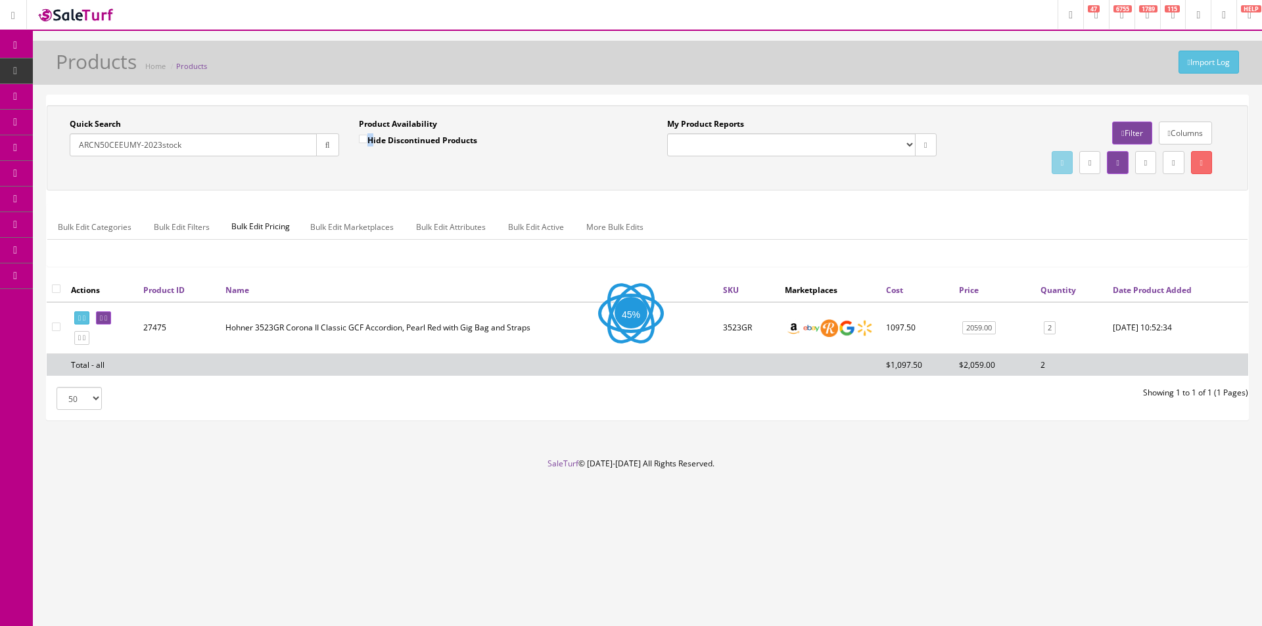
click at [349, 158] on div "Product Availability Hide Discontinued Products Date To" at bounding box center [493, 142] width 289 height 48
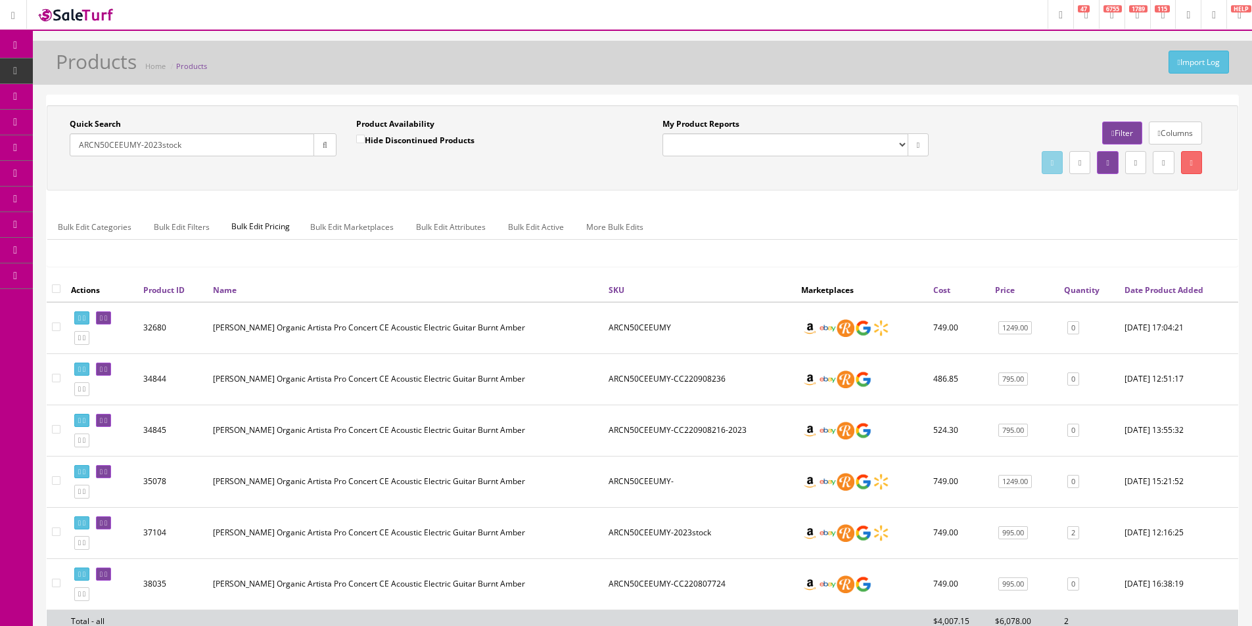
click at [578, 334] on td "[PERSON_NAME] Organic Artista Pro Concert CE Acoustic Electric Guitar Burnt Amb…" at bounding box center [406, 328] width 396 height 52
click at [1121, 225] on ul "Bulk Edit Categories Bulk Edit Filters Bulk Edit Pricing Bulk Edit Marketplaces…" at bounding box center [642, 227] width 1190 height 26
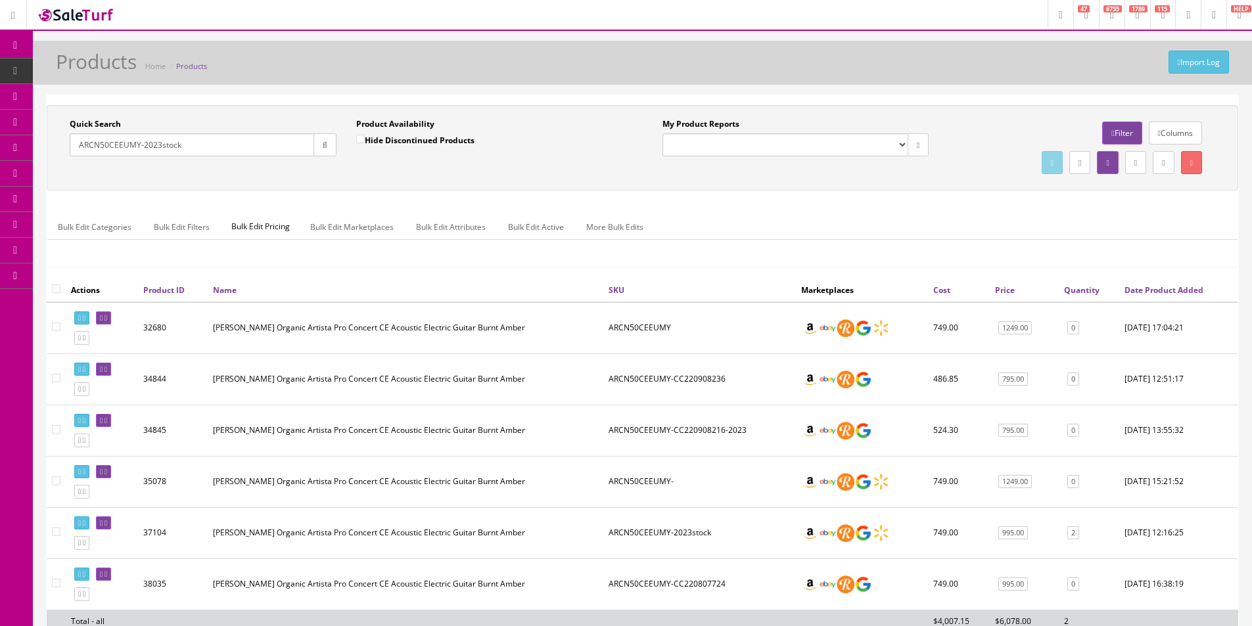
click at [1121, 225] on ul "Bulk Edit Categories Bulk Edit Filters Bulk Edit Pricing Bulk Edit Marketplaces…" at bounding box center [642, 227] width 1190 height 26
click at [907, 211] on div "Bulk Edit Categories Bulk Edit Filters Bulk Edit Pricing Bulk Edit Marketplaces…" at bounding box center [642, 235] width 1190 height 62
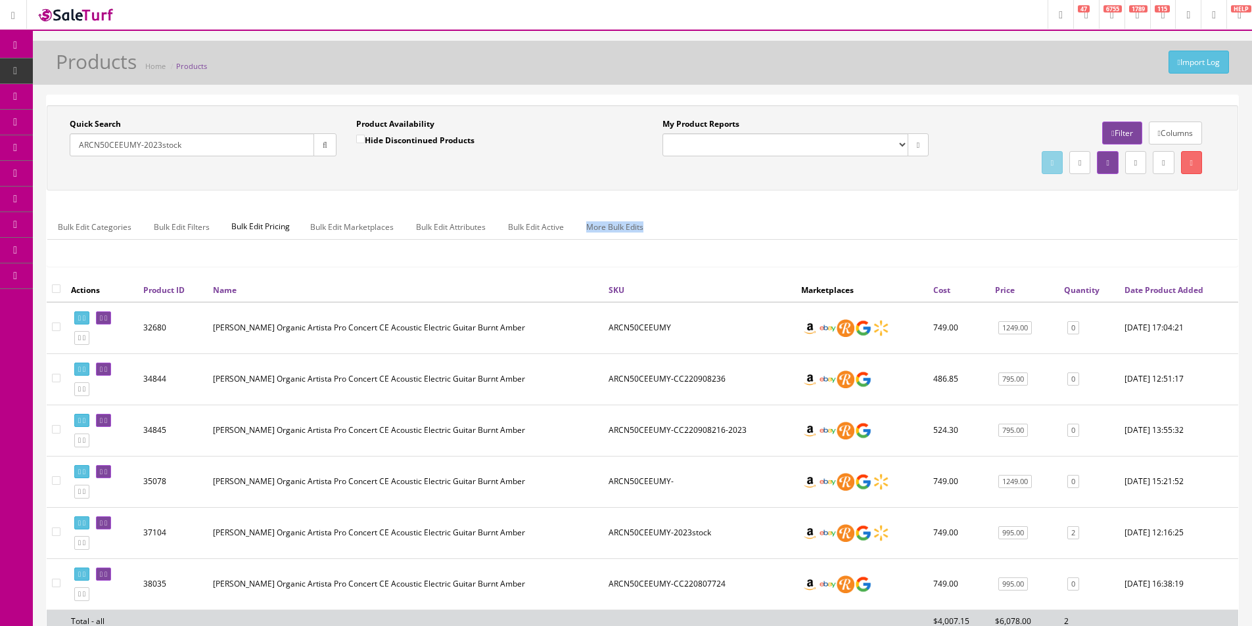
click at [907, 211] on div "Bulk Edit Categories Bulk Edit Filters Bulk Edit Pricing Bulk Edit Marketplaces…" at bounding box center [642, 235] width 1190 height 62
drag, startPoint x: 907, startPoint y: 211, endPoint x: 1026, endPoint y: 221, distance: 119.4
click at [907, 211] on div "Bulk Edit Categories Bulk Edit Filters Bulk Edit Pricing Bulk Edit Marketplaces…" at bounding box center [642, 235] width 1190 height 62
